Goal: Communication & Community: Answer question/provide support

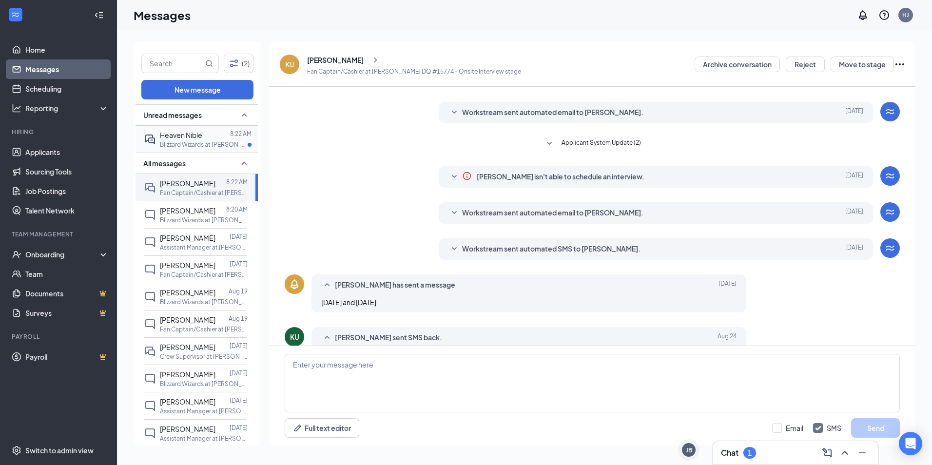
scroll to position [142, 0]
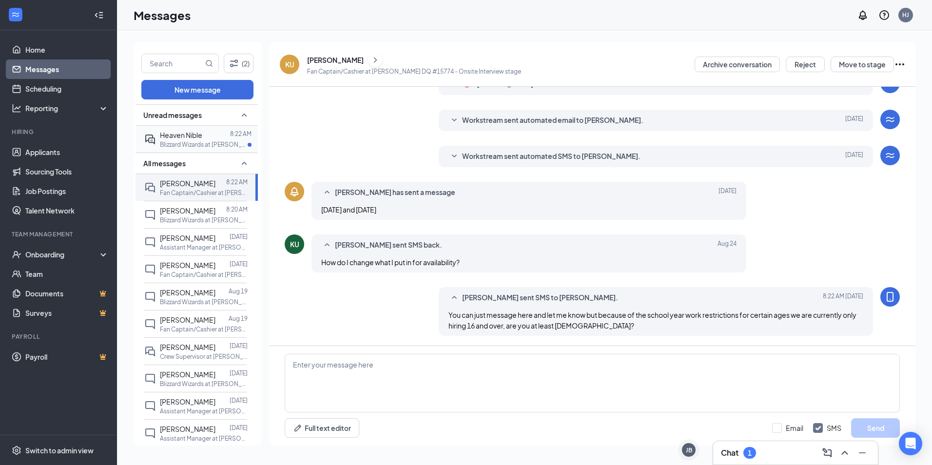
click at [185, 131] on span "Heaven Nible" at bounding box center [181, 135] width 42 height 9
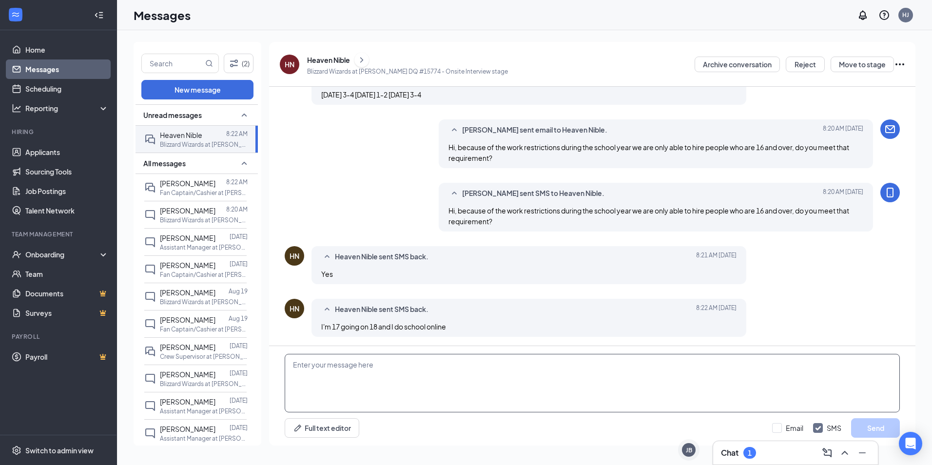
scroll to position [193, 0]
click at [359, 57] on icon "ChevronRight" at bounding box center [362, 60] width 10 height 12
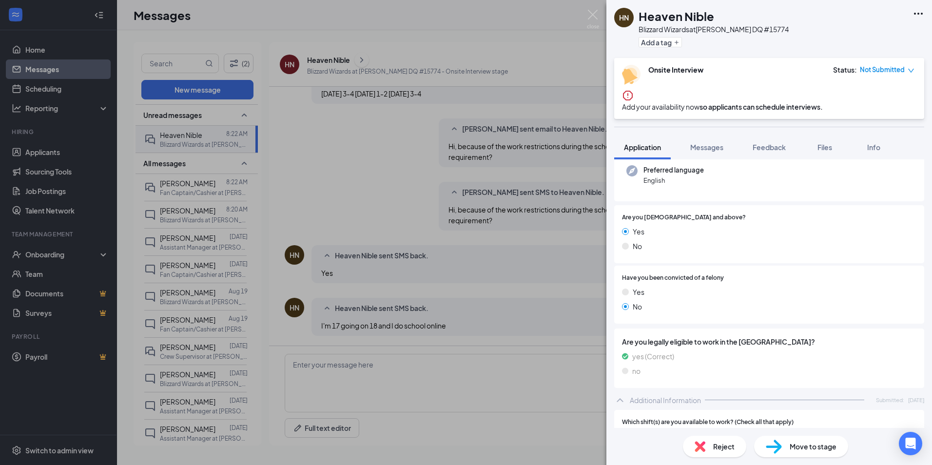
scroll to position [244, 0]
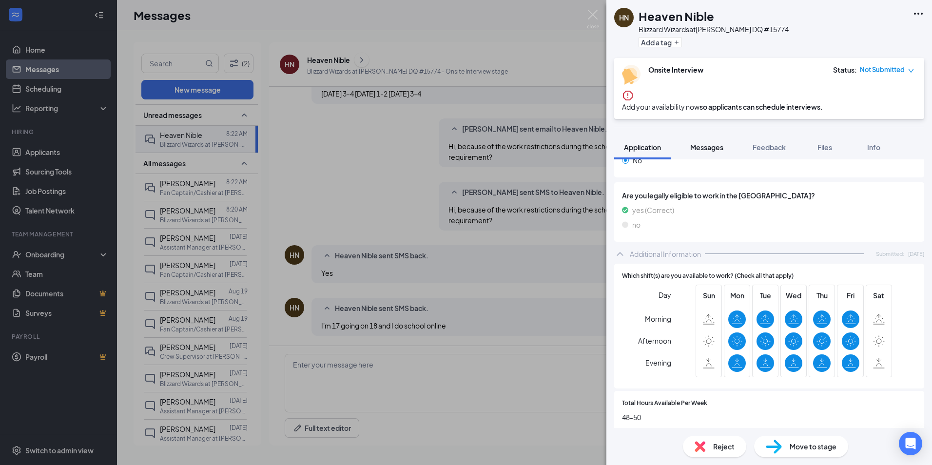
click at [712, 152] on span "Messages" at bounding box center [706, 147] width 33 height 9
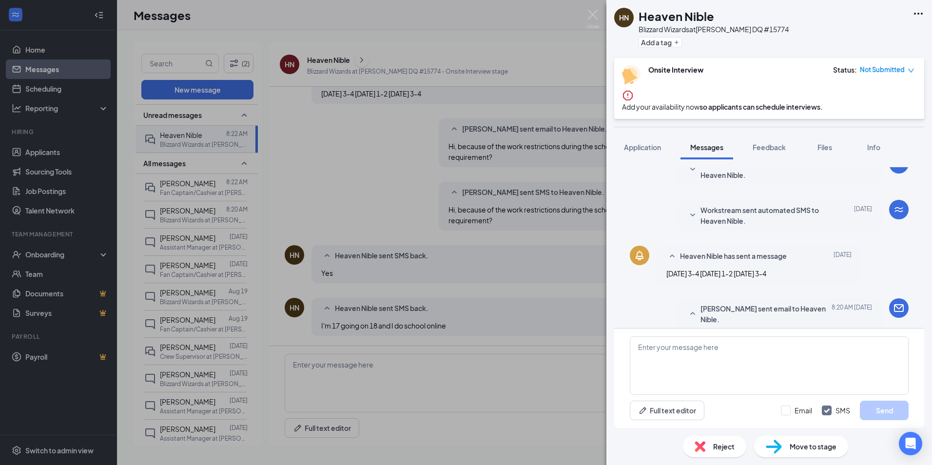
scroll to position [123, 0]
click at [730, 368] on textarea at bounding box center [769, 365] width 279 height 58
type textarea "w"
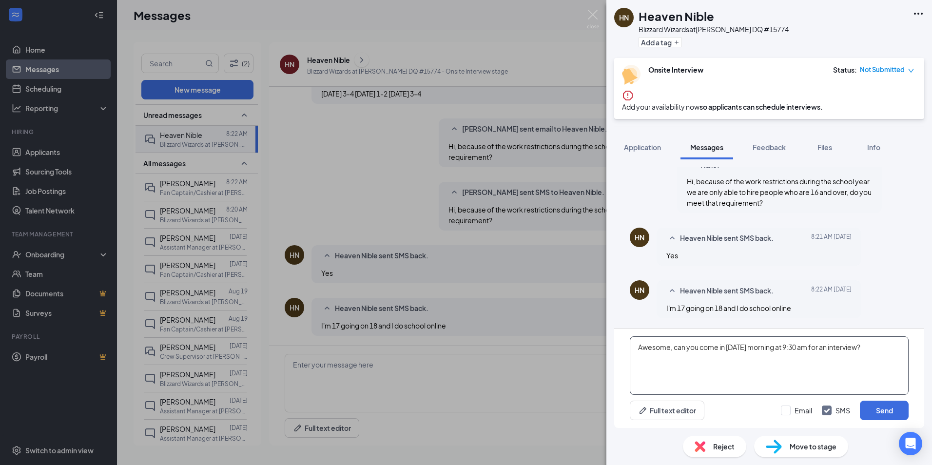
click at [726, 349] on textarea "Awesome, can you come in Friday morning at 9:30 am for an interview?" at bounding box center [769, 365] width 279 height 58
type textarea "Awesome, can you come in [DATE] morning at 9:30 am for an interview?"
click at [867, 405] on button "Send" at bounding box center [884, 410] width 49 height 19
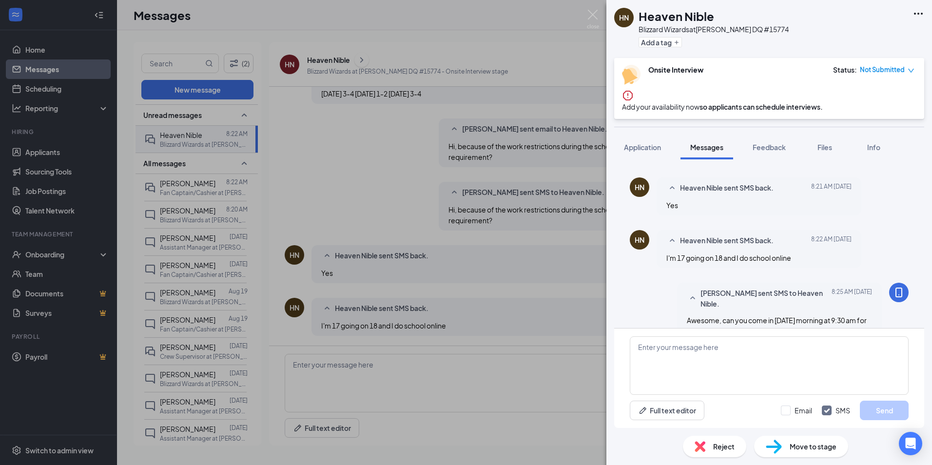
scroll to position [440, 0]
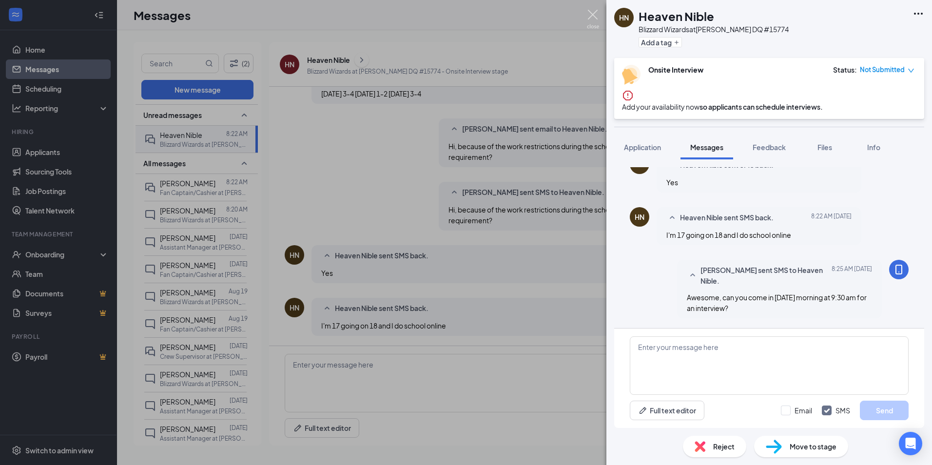
click at [591, 15] on img at bounding box center [593, 19] width 12 height 19
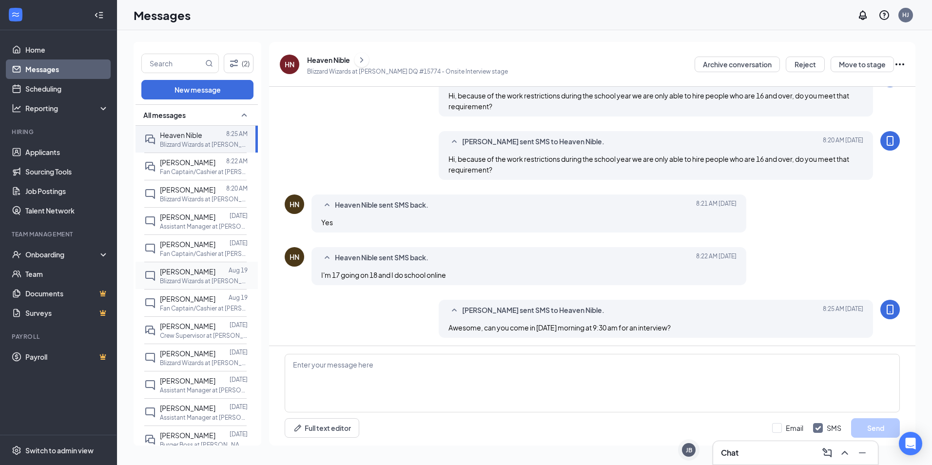
scroll to position [246, 0]
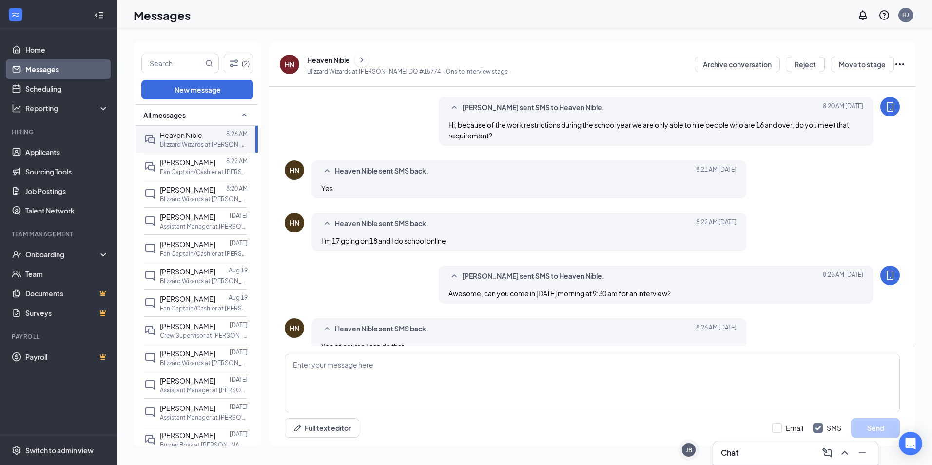
scroll to position [270, 0]
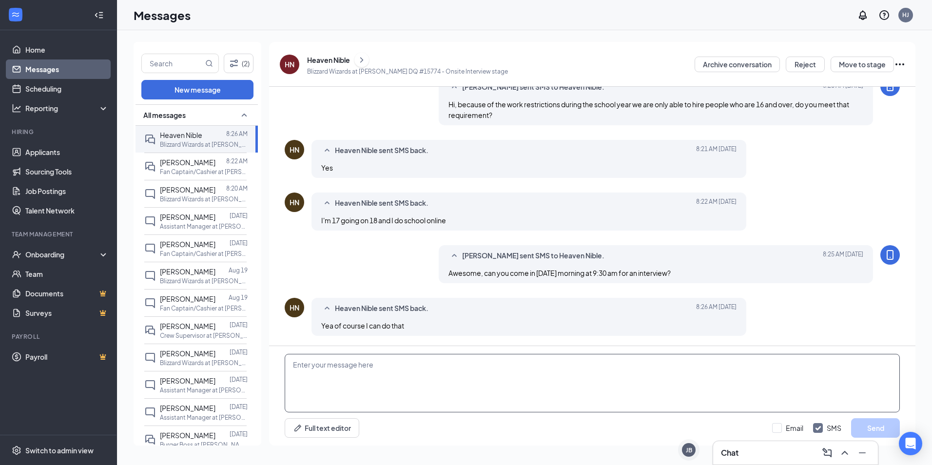
click at [414, 386] on textarea at bounding box center [592, 383] width 615 height 58
type textarea "S"
type textarea "P"
type textarea "Perfect, I will get you scheduled and see you then. If you just come to the fro…"
click at [861, 425] on button "Send" at bounding box center [875, 427] width 49 height 19
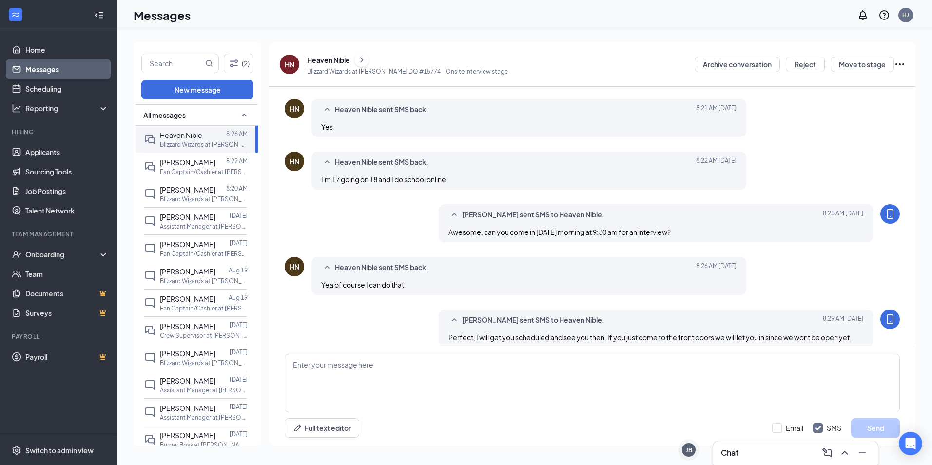
scroll to position [323, 0]
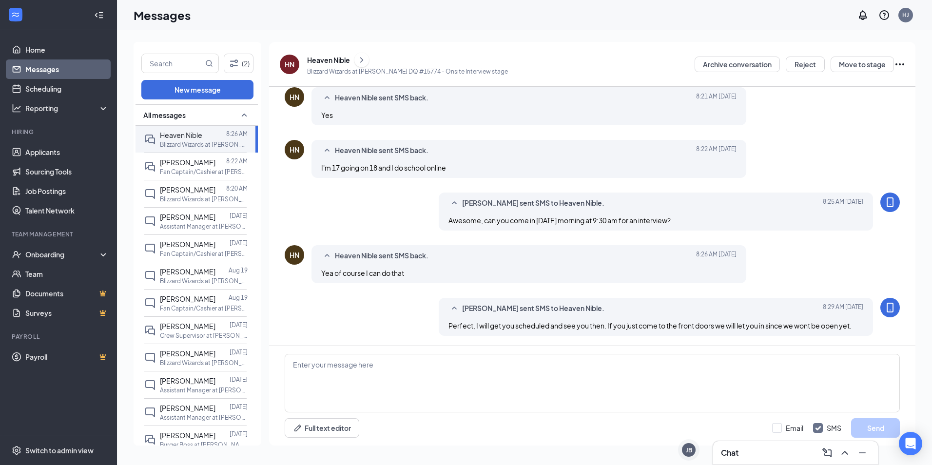
click at [904, 66] on icon "Ellipses" at bounding box center [900, 64] width 12 height 12
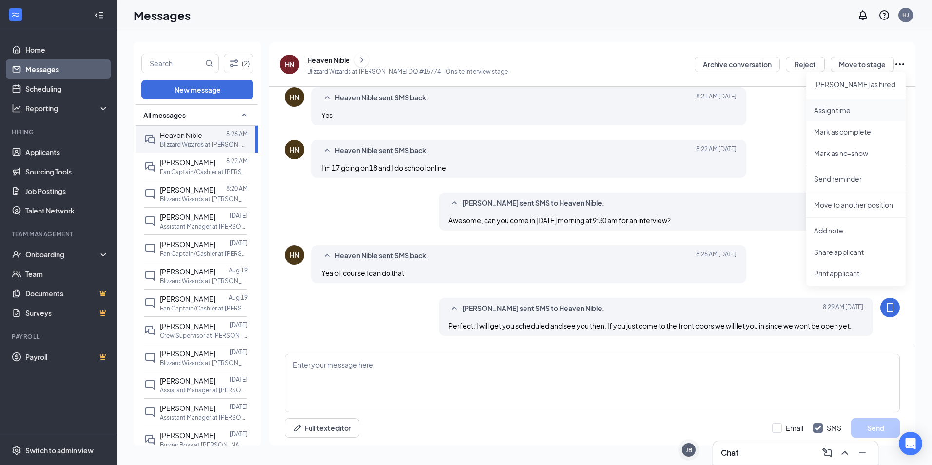
click at [853, 106] on p "Assign time" at bounding box center [856, 110] width 84 height 10
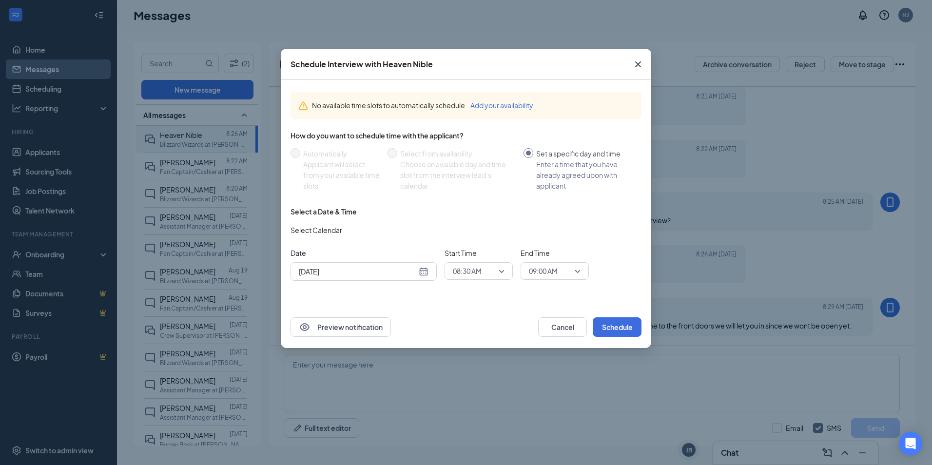
click at [419, 271] on div "[DATE]" at bounding box center [364, 271] width 130 height 11
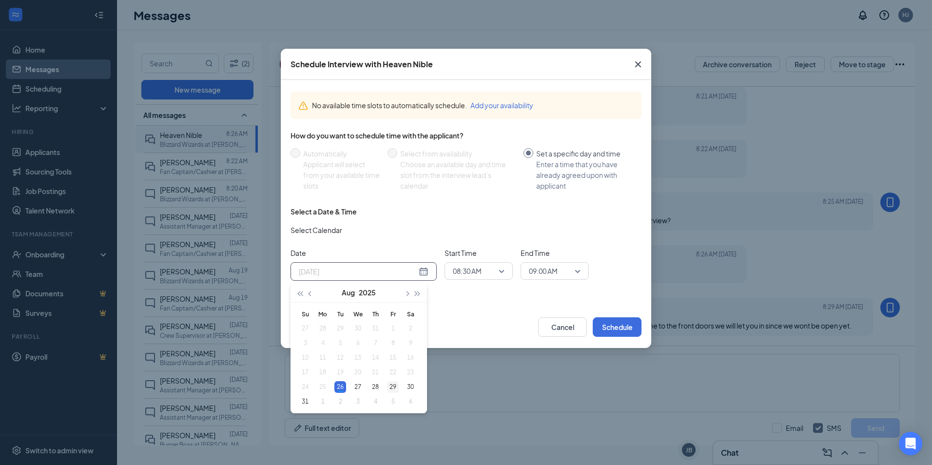
type input "[DATE]"
click at [396, 386] on div "29" at bounding box center [393, 387] width 12 height 12
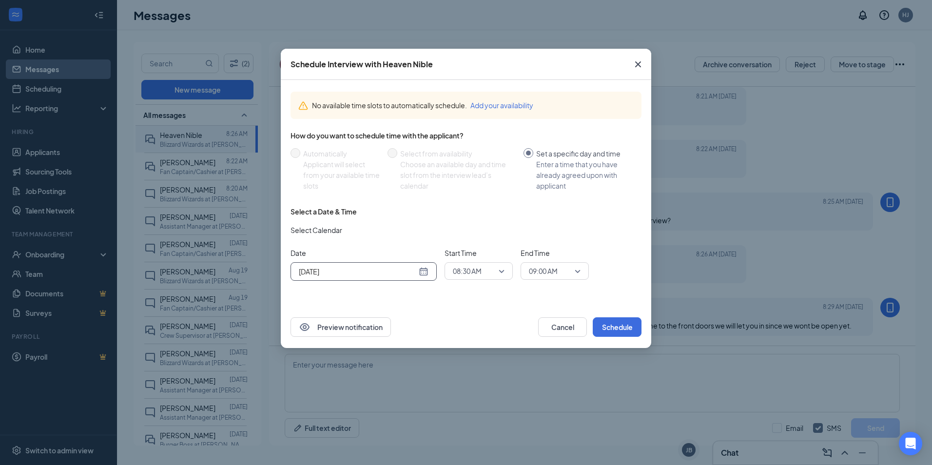
click at [494, 268] on span "08:30 AM" at bounding box center [474, 271] width 43 height 15
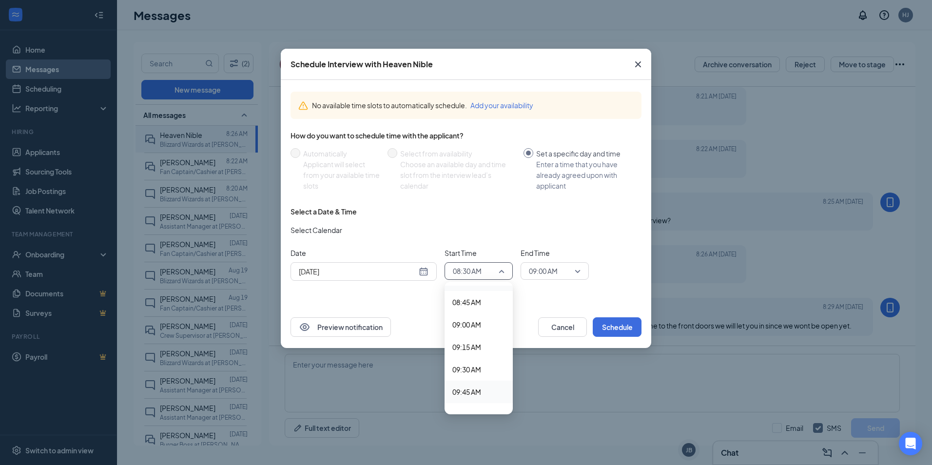
scroll to position [807, 0]
click at [474, 341] on span "09:30 AM" at bounding box center [466, 342] width 29 height 11
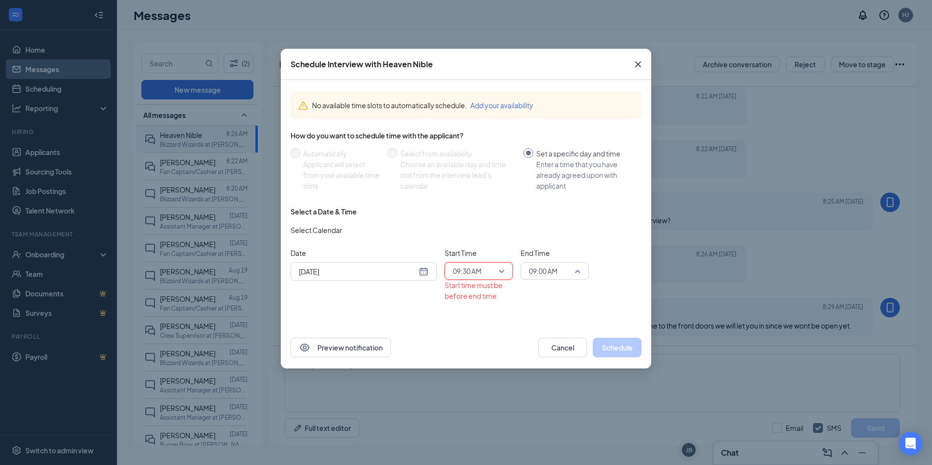
click at [556, 273] on span "09:00 AM" at bounding box center [543, 271] width 29 height 15
click at [548, 323] on span "09:45 AM" at bounding box center [542, 320] width 29 height 11
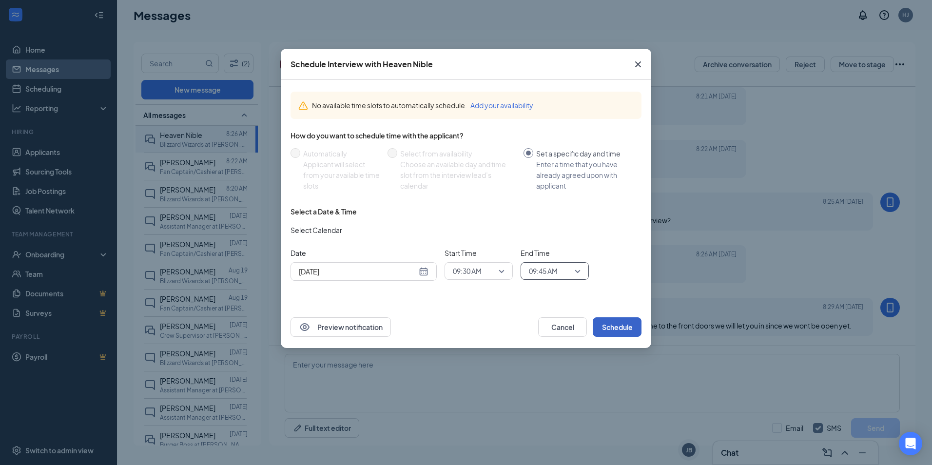
click at [612, 329] on button "Schedule" at bounding box center [617, 326] width 49 height 19
